Goal: Communication & Community: Answer question/provide support

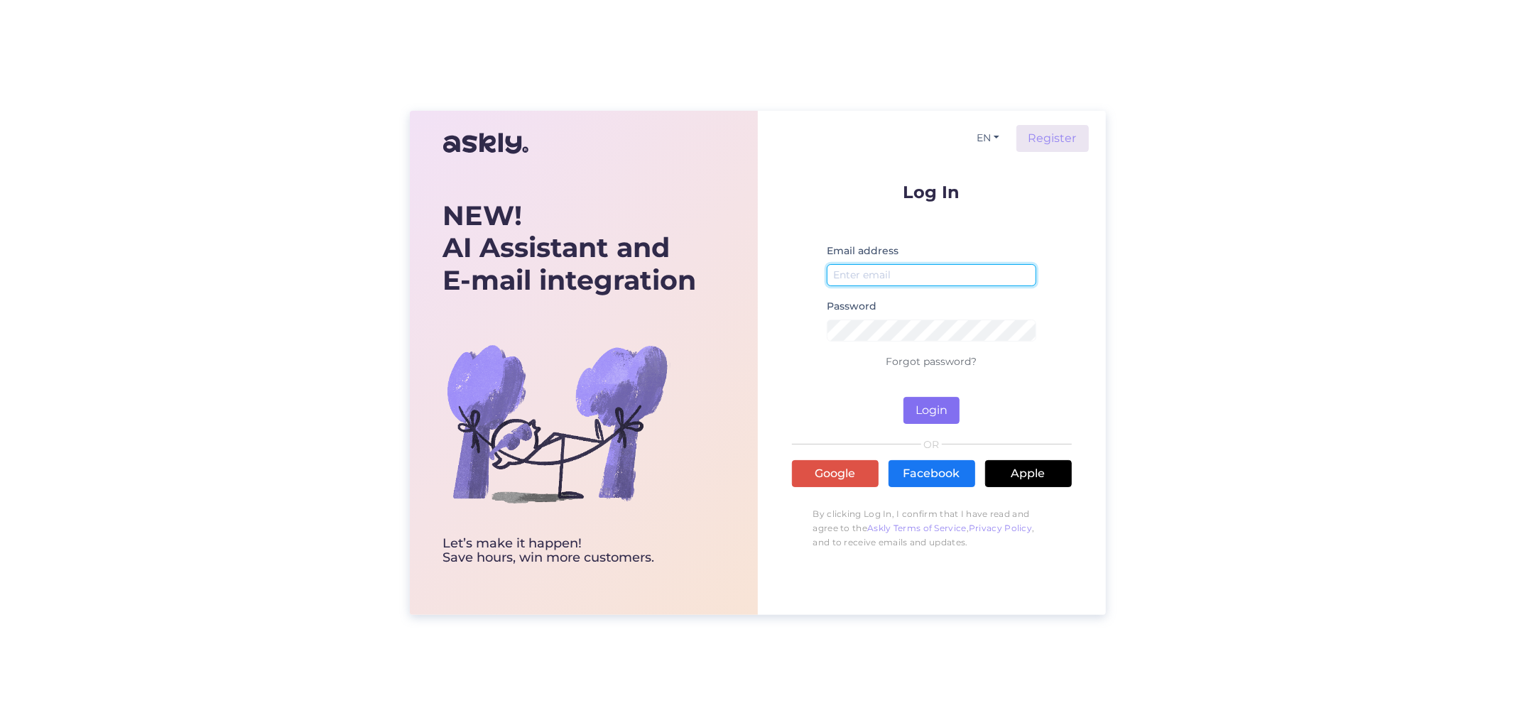
type input "[EMAIL_ADDRESS][DOMAIN_NAME]"
click at [914, 416] on button "Login" at bounding box center [931, 410] width 56 height 27
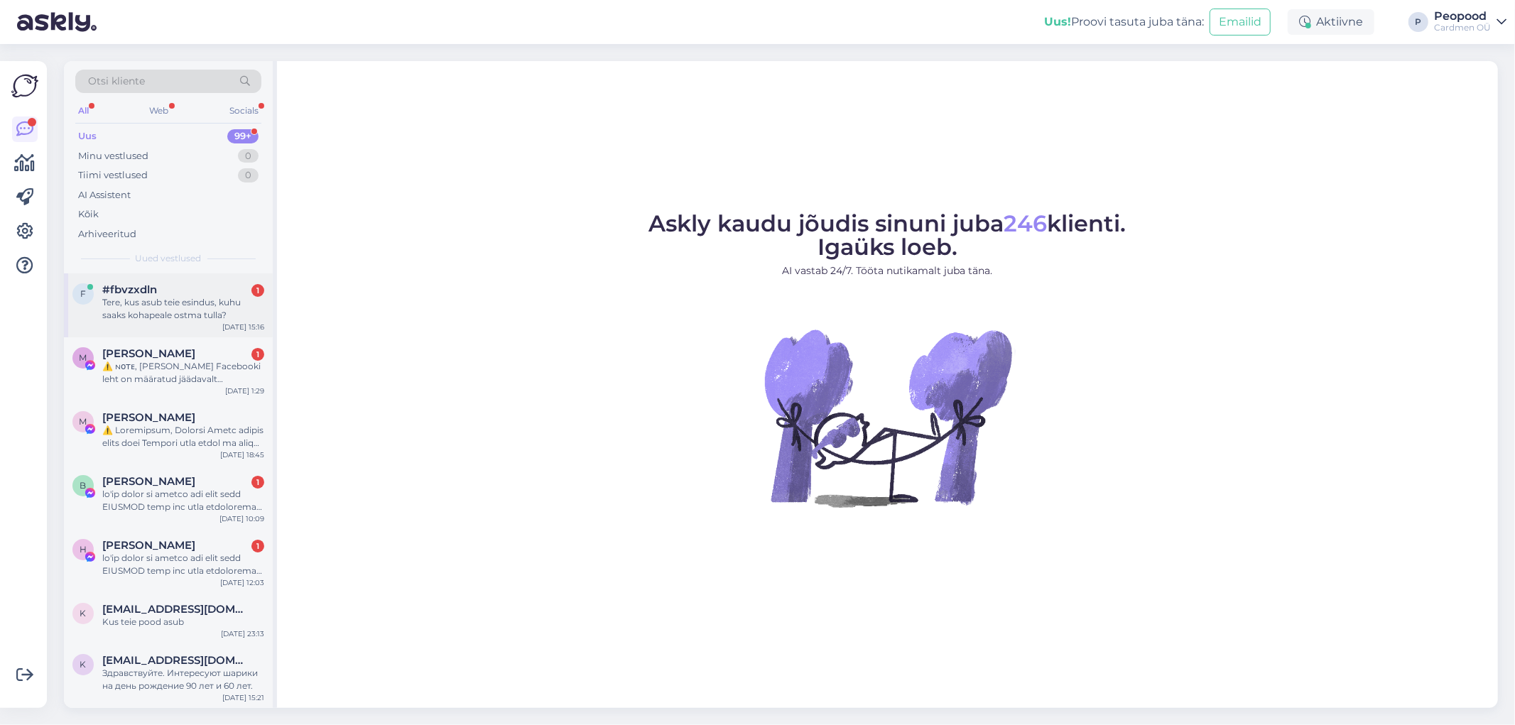
click at [195, 314] on div "Tere, kus asub teie esindus, kuhu saaks kohapeale ostma tulla?" at bounding box center [183, 309] width 162 height 26
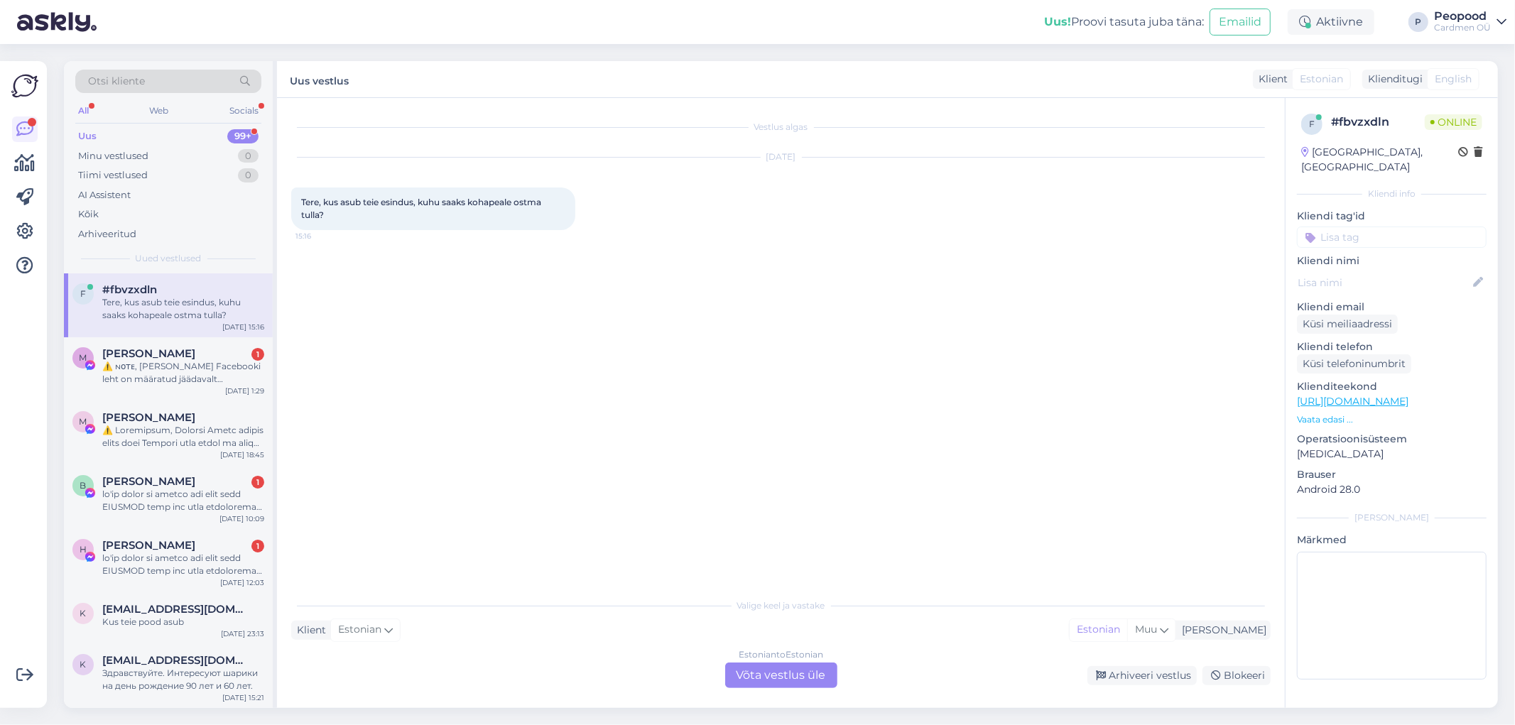
click at [778, 673] on div "Estonian to Estonian Võta vestlus üle" at bounding box center [781, 676] width 112 height 26
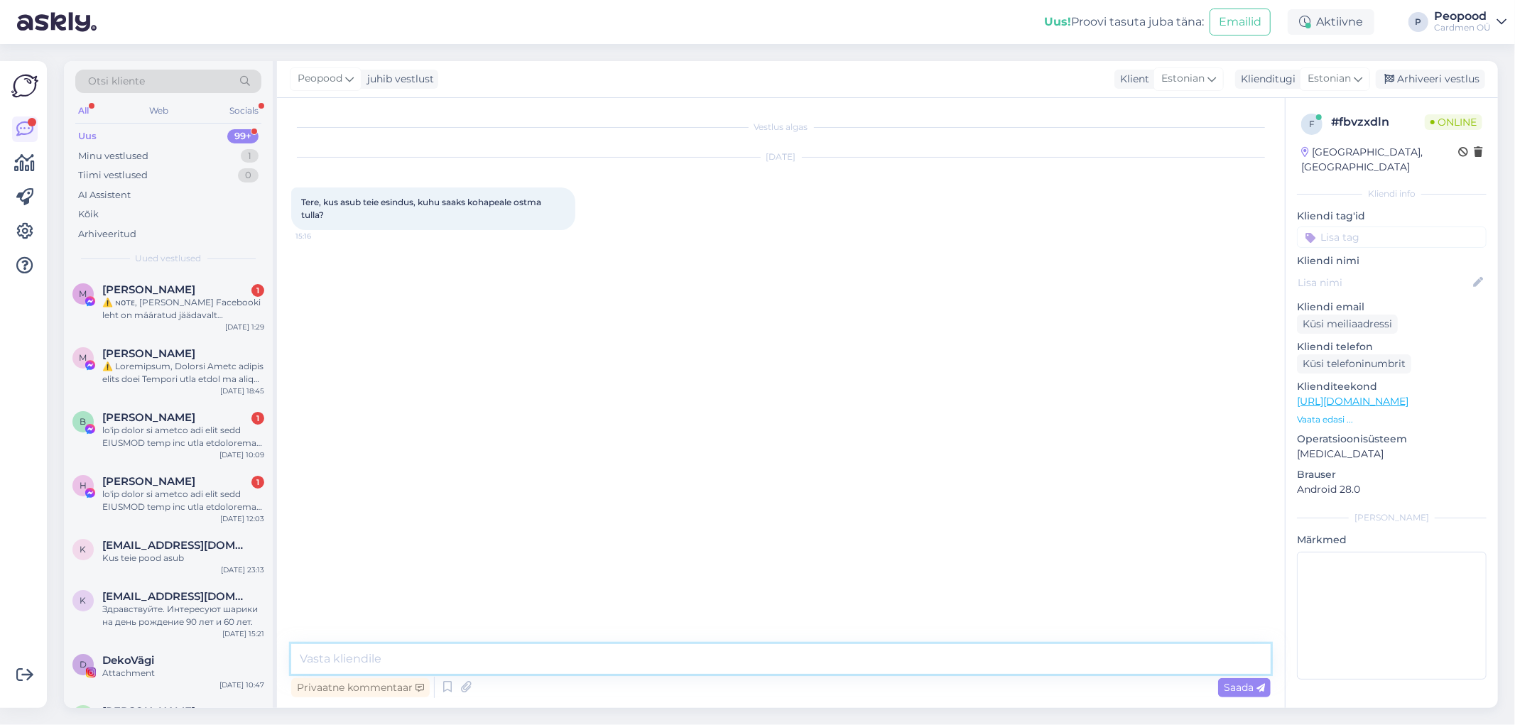
click at [501, 658] on textarea at bounding box center [780, 659] width 979 height 30
type textarea "Tere!"
type textarea "Asume [GEOGRAPHIC_DATA], [GEOGRAPHIC_DATA] 22."
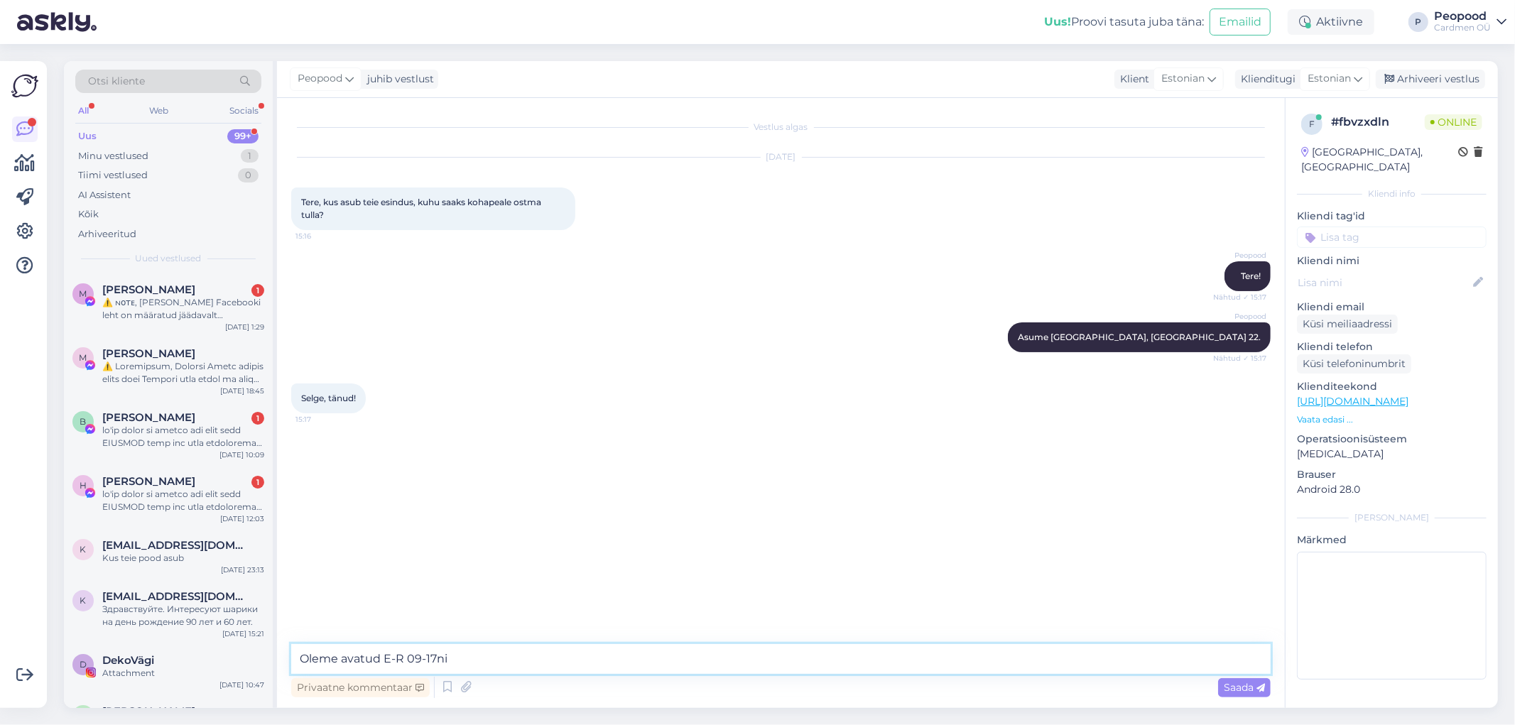
type textarea "Oleme avatud E-R 09-17ni."
